Goal: Navigation & Orientation: Find specific page/section

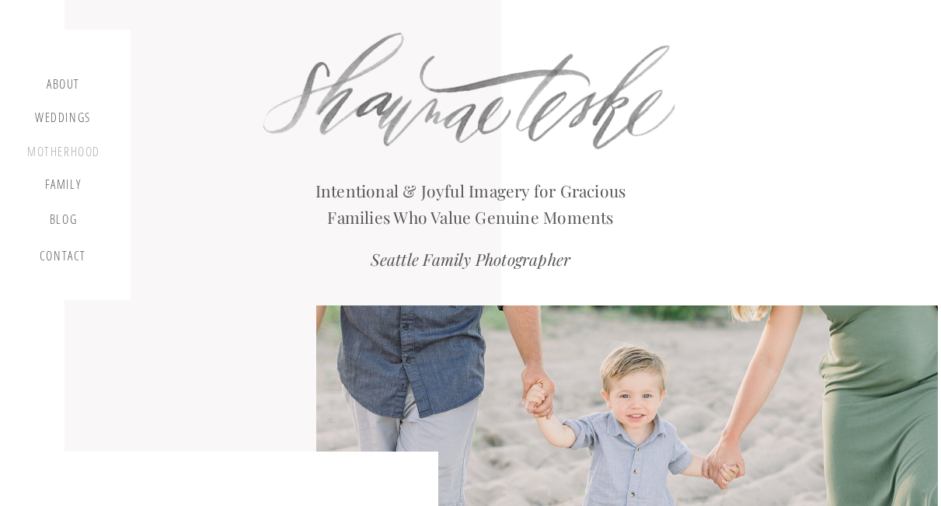
click at [42, 151] on div "motherhood" at bounding box center [63, 152] width 73 height 17
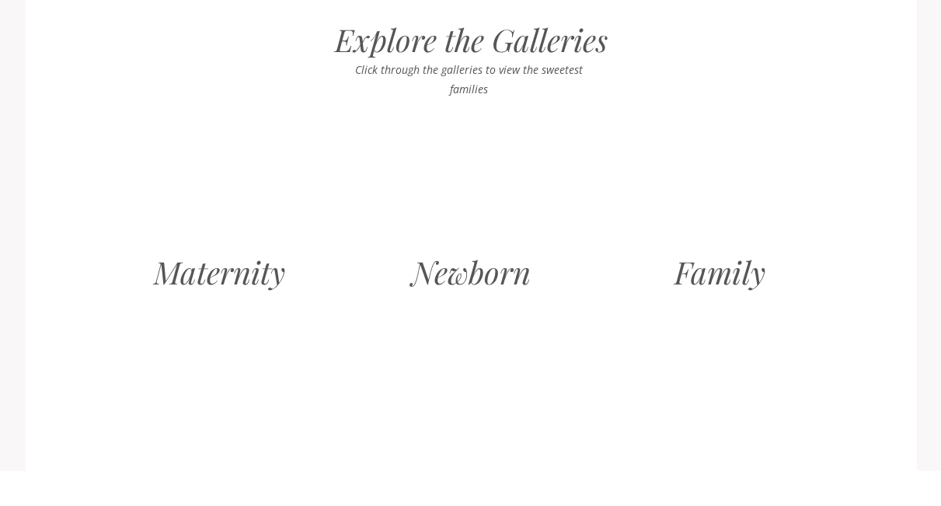
scroll to position [1505, 0]
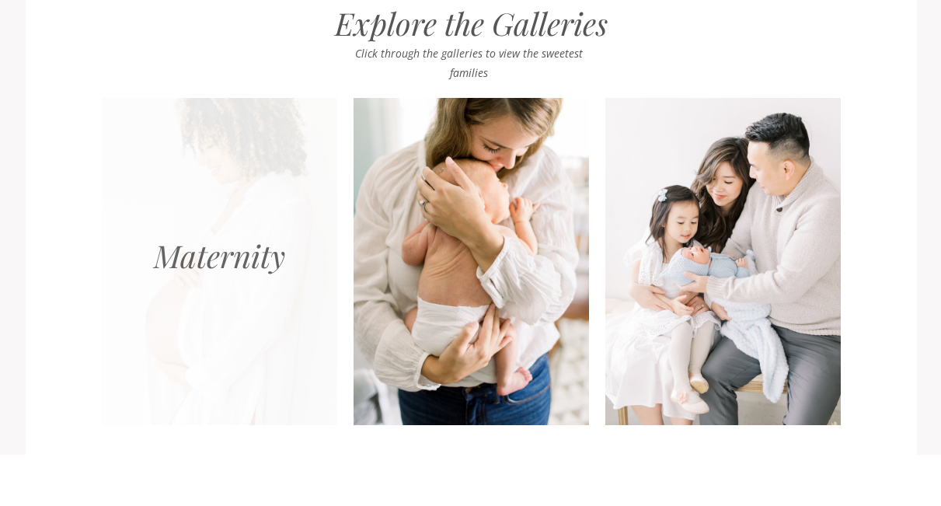
click at [200, 269] on div at bounding box center [219, 261] width 235 height 327
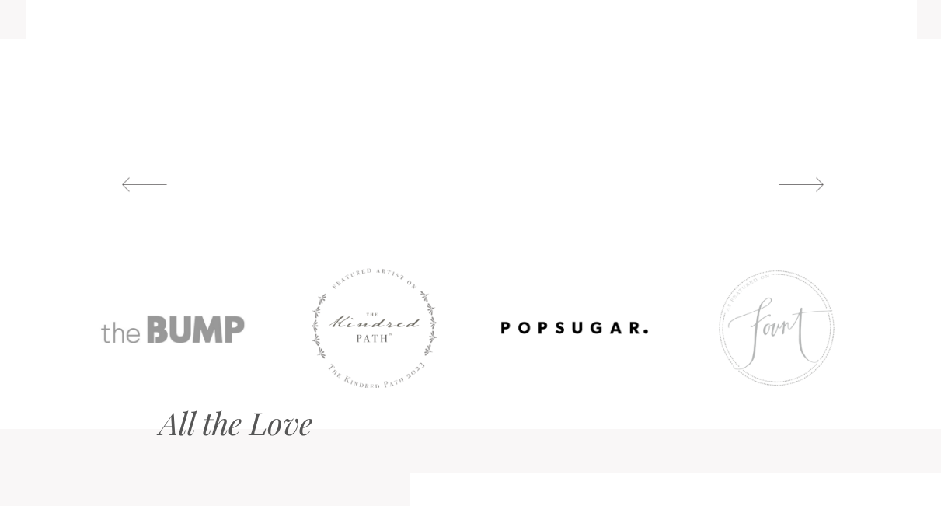
scroll to position [1981, 0]
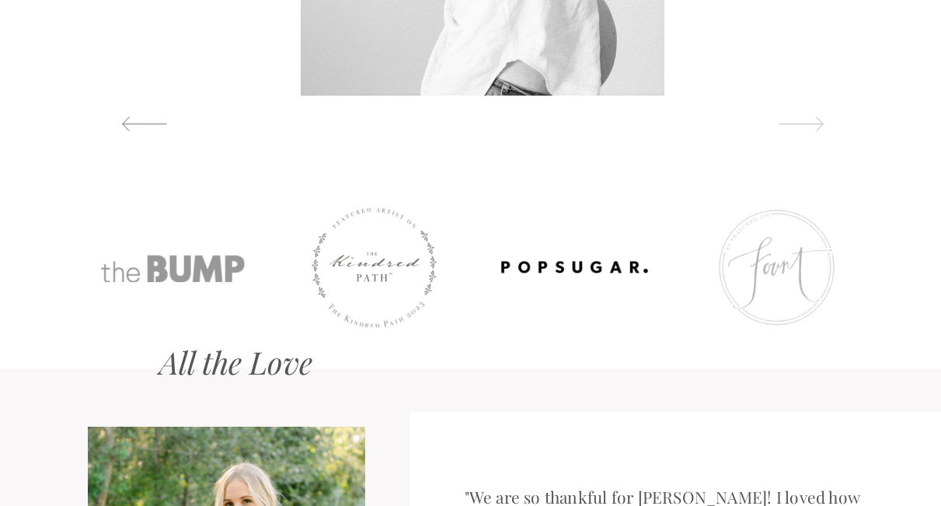
click at [811, 124] on div at bounding box center [800, 124] width 71 height 16
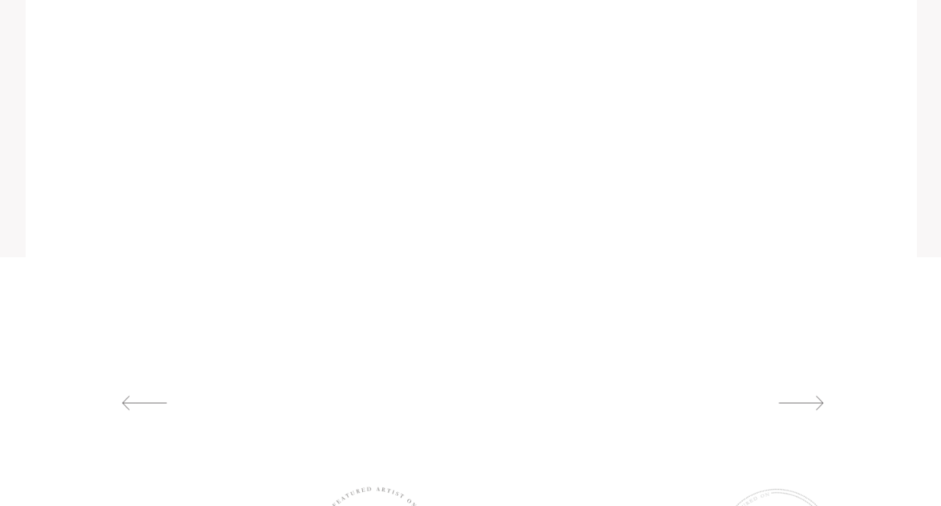
scroll to position [1699, 0]
click at [805, 408] on div at bounding box center [800, 406] width 71 height 16
click at [123, 405] on div at bounding box center [144, 406] width 71 height 16
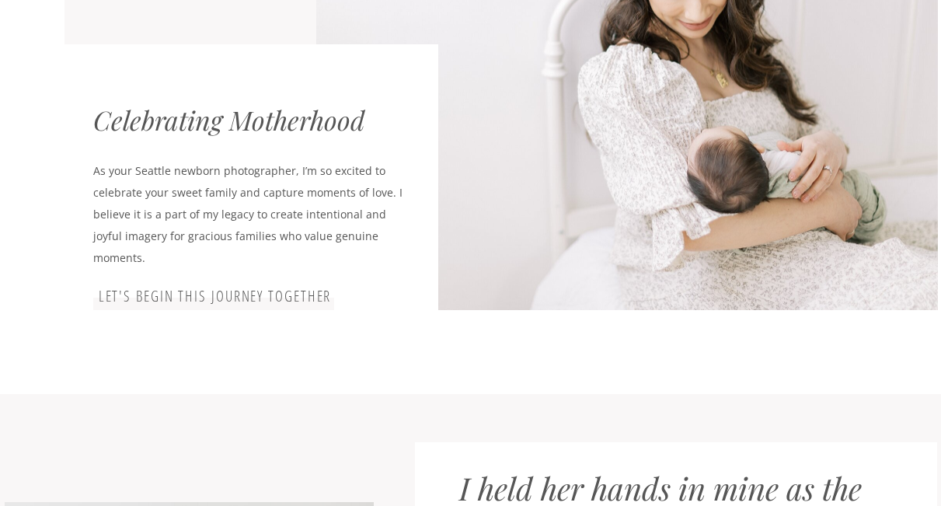
scroll to position [80, 0]
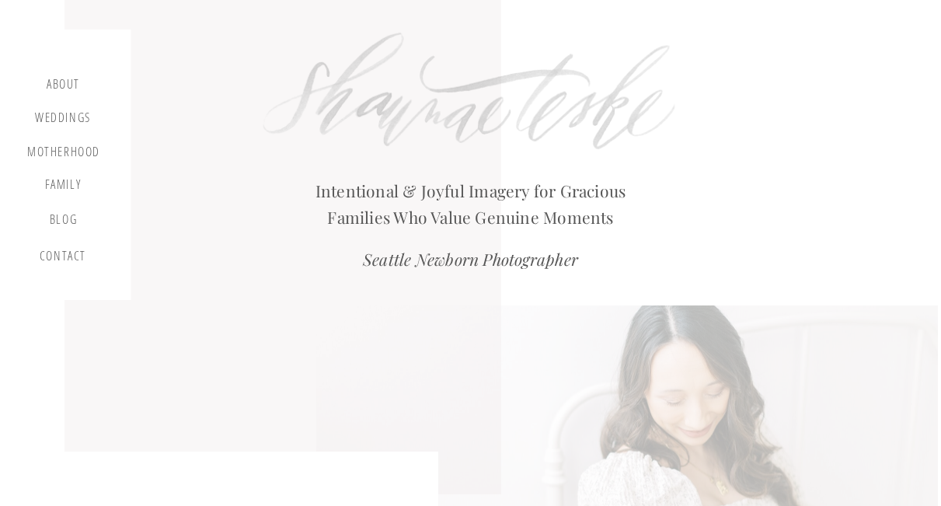
scroll to position [80, 0]
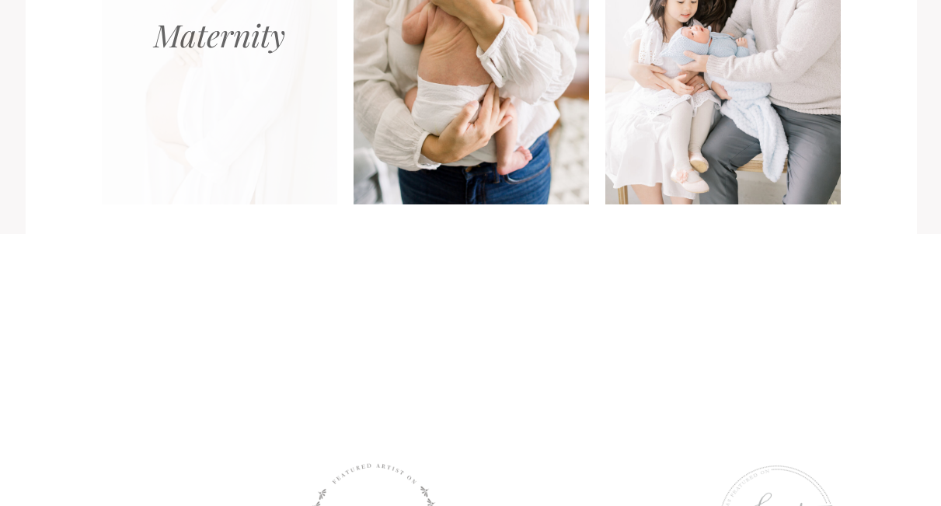
click at [222, 53] on div at bounding box center [219, 40] width 235 height 327
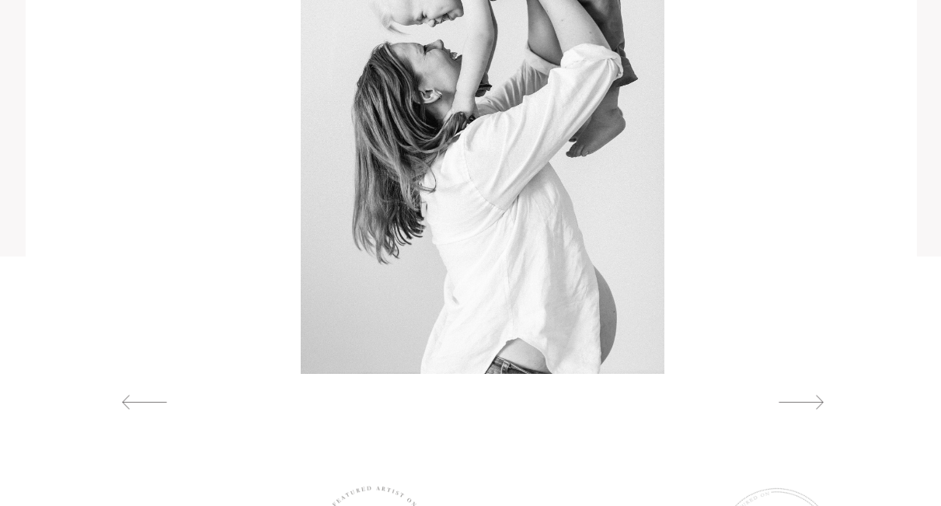
scroll to position [1776, 0]
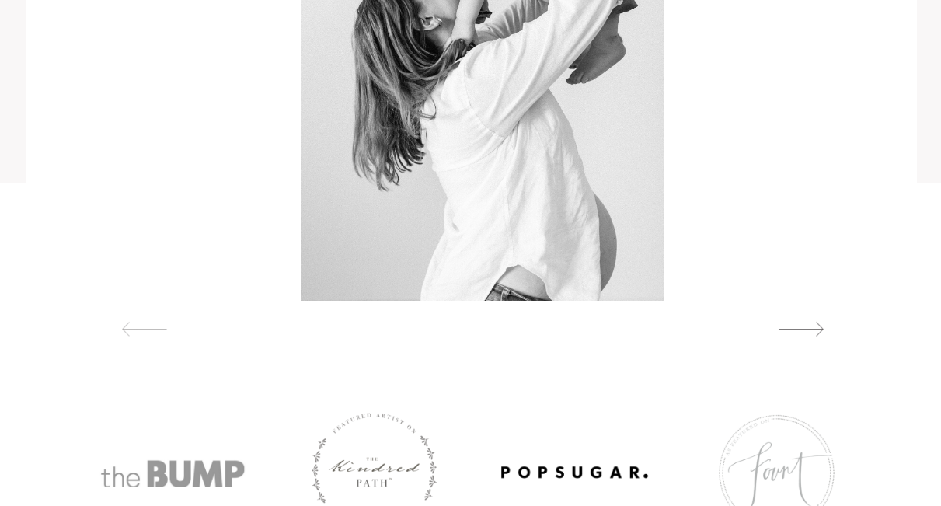
click at [151, 331] on div at bounding box center [144, 329] width 71 height 16
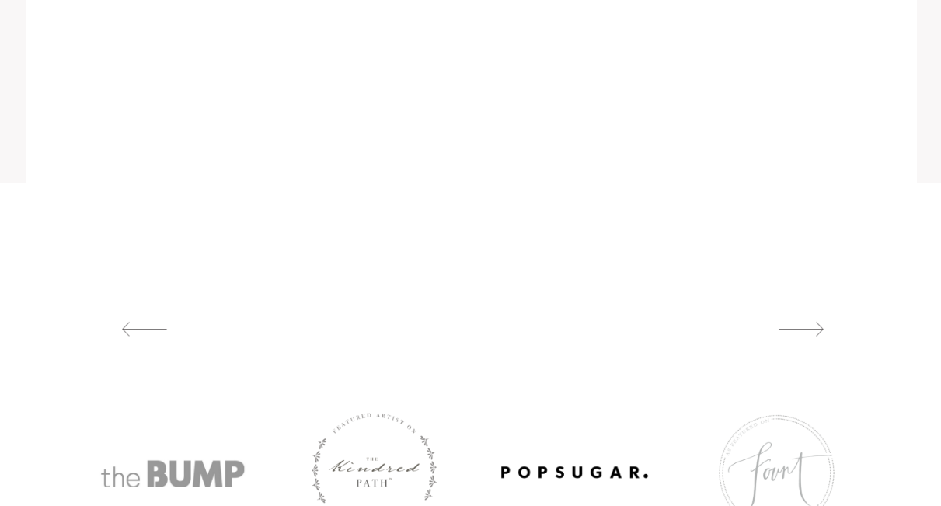
click at [812, 327] on div at bounding box center [800, 329] width 71 height 16
click at [790, 322] on div at bounding box center [800, 329] width 71 height 16
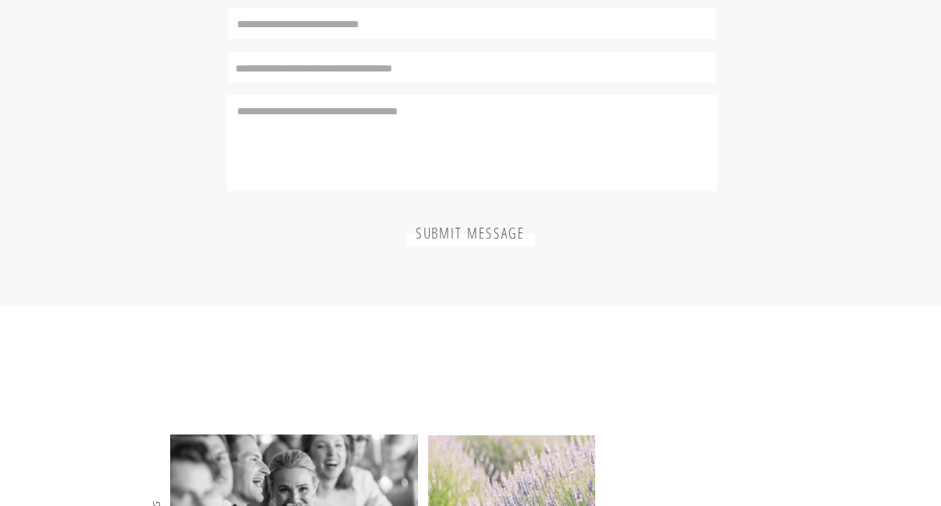
scroll to position [4734, 0]
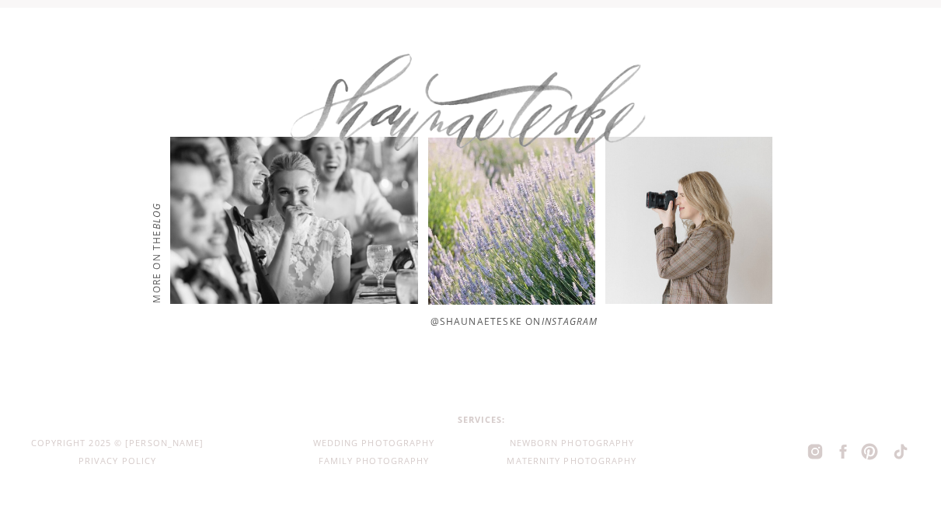
click at [810, 451] on icon at bounding box center [814, 451] width 19 height 22
